Goal: Task Accomplishment & Management: Manage account settings

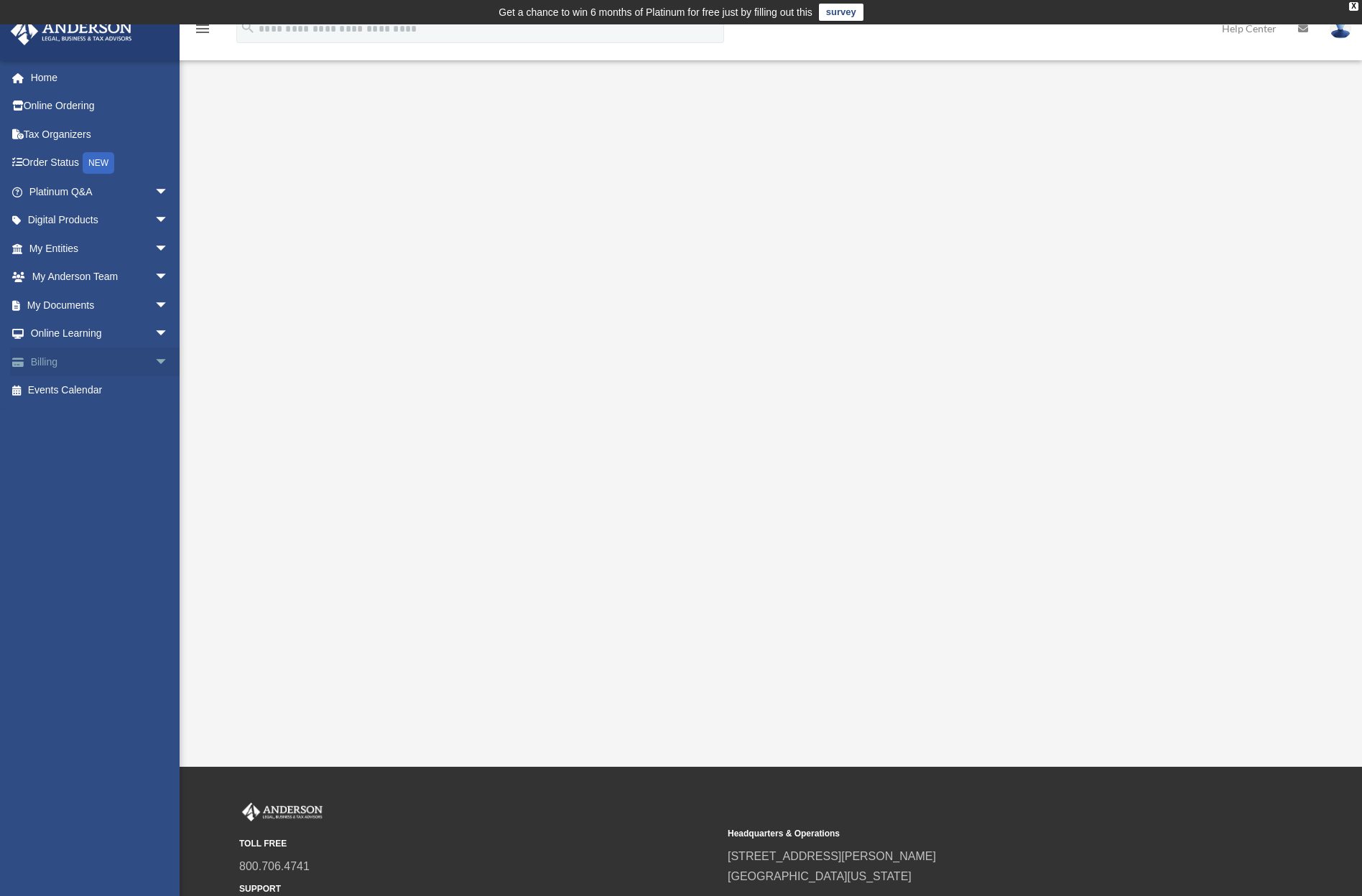
click at [73, 363] on link "Billing arrow_drop_down" at bounding box center [100, 361] width 181 height 28
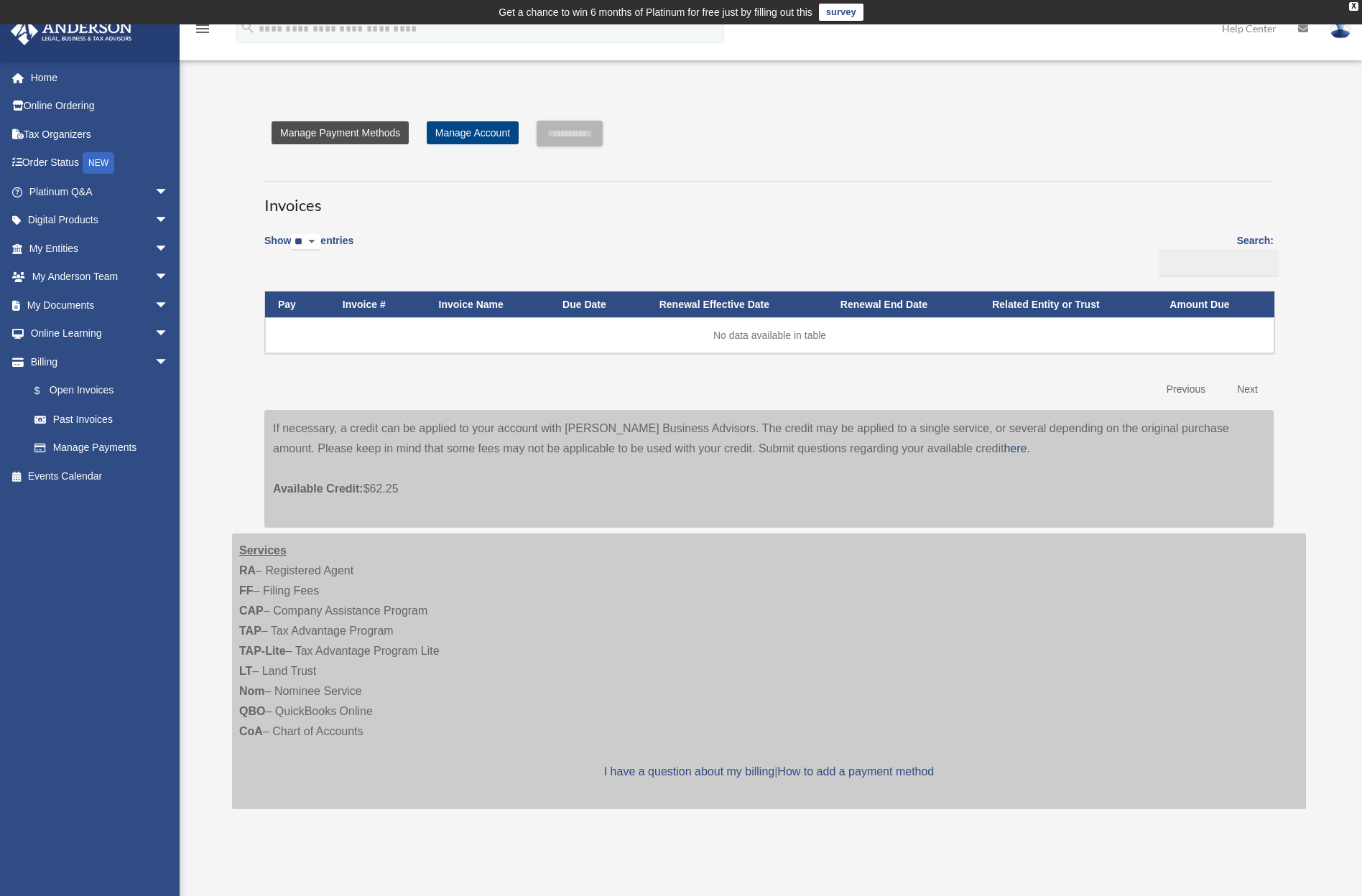
click at [364, 134] on link "Manage Payment Methods" at bounding box center [339, 133] width 137 height 23
